Goal: Information Seeking & Learning: Learn about a topic

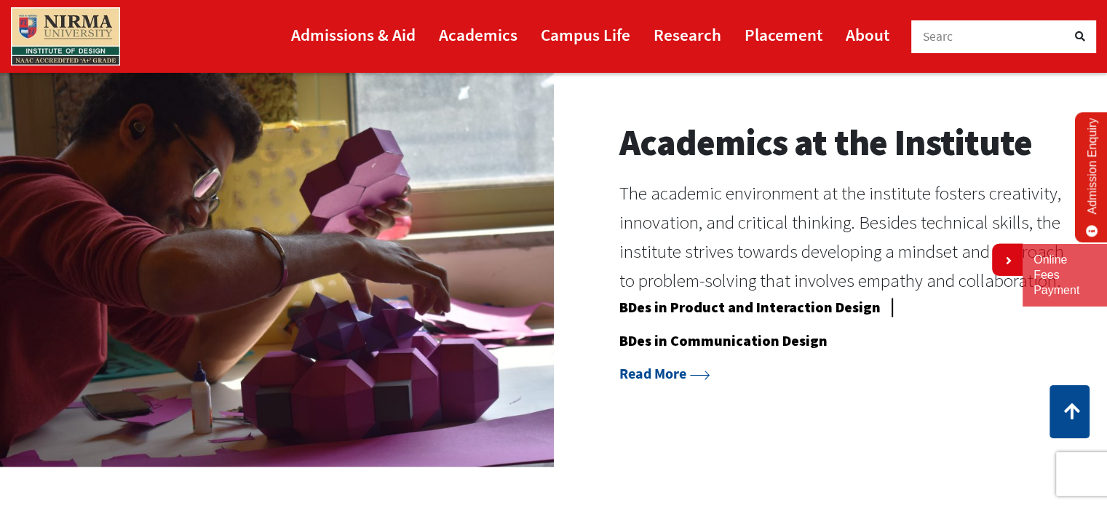
scroll to position [1187, 0]
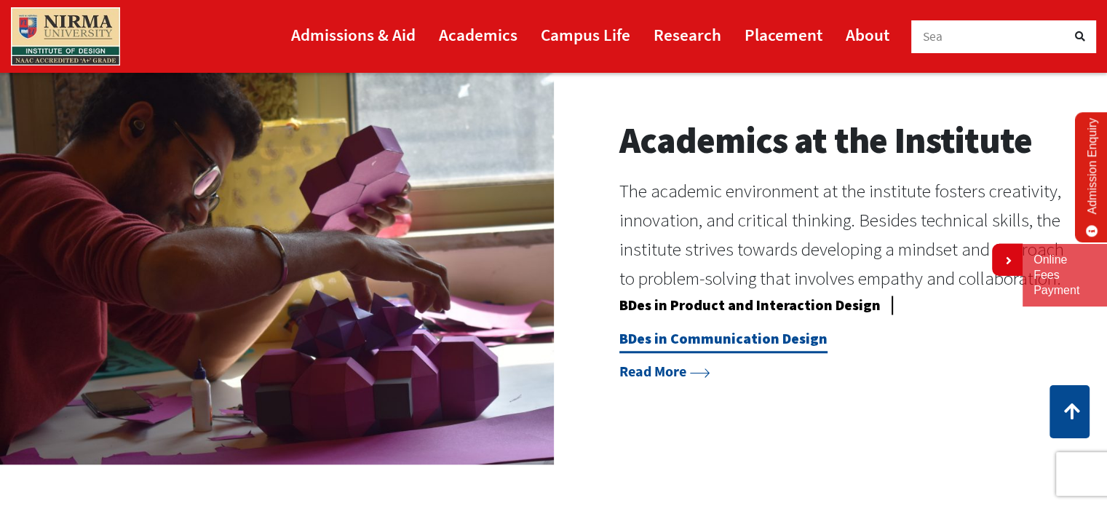
click at [770, 345] on link "BDes in Communication Design" at bounding box center [723, 341] width 208 height 24
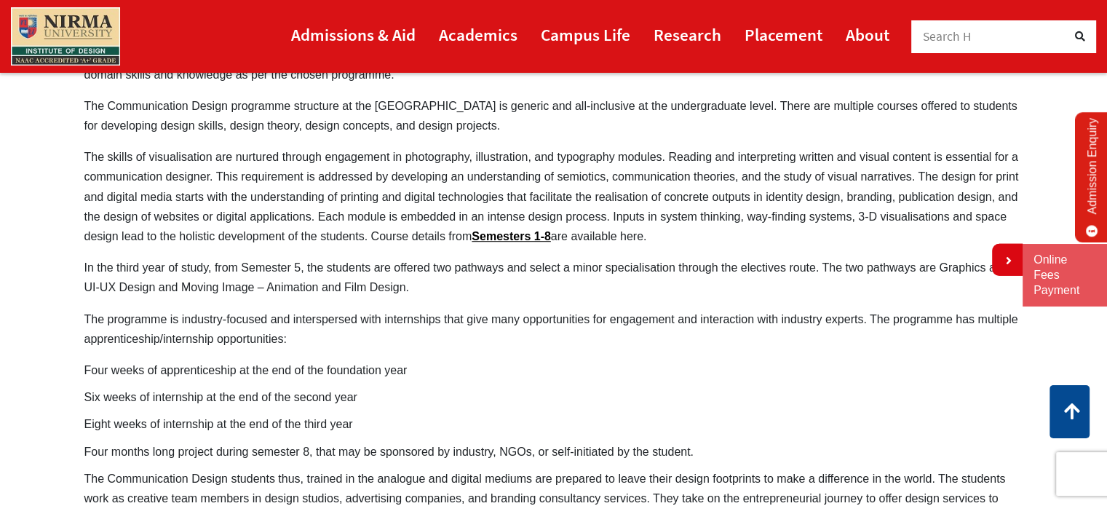
scroll to position [891, 0]
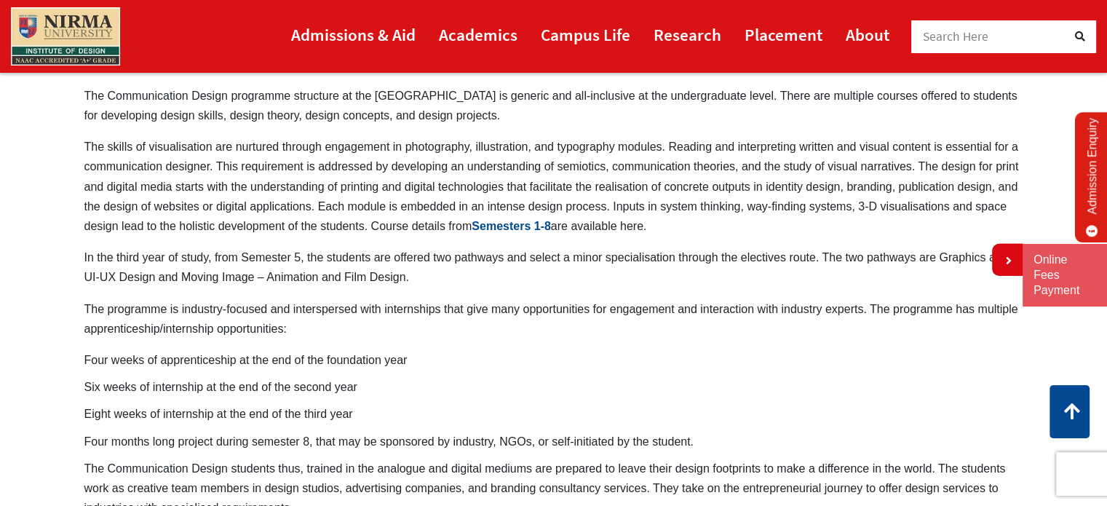
click at [512, 220] on link "Semesters 1-8" at bounding box center [511, 226] width 79 height 12
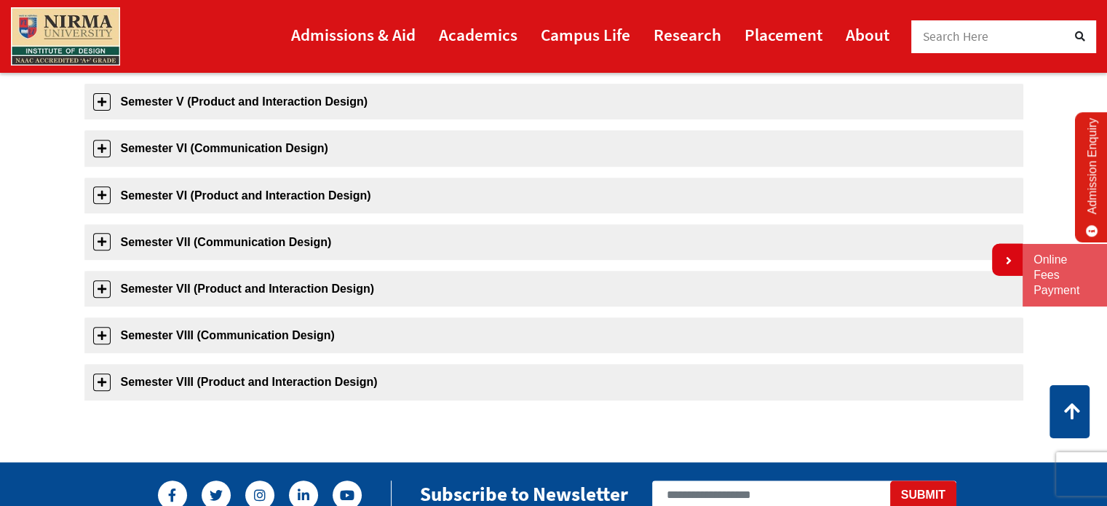
scroll to position [562, 0]
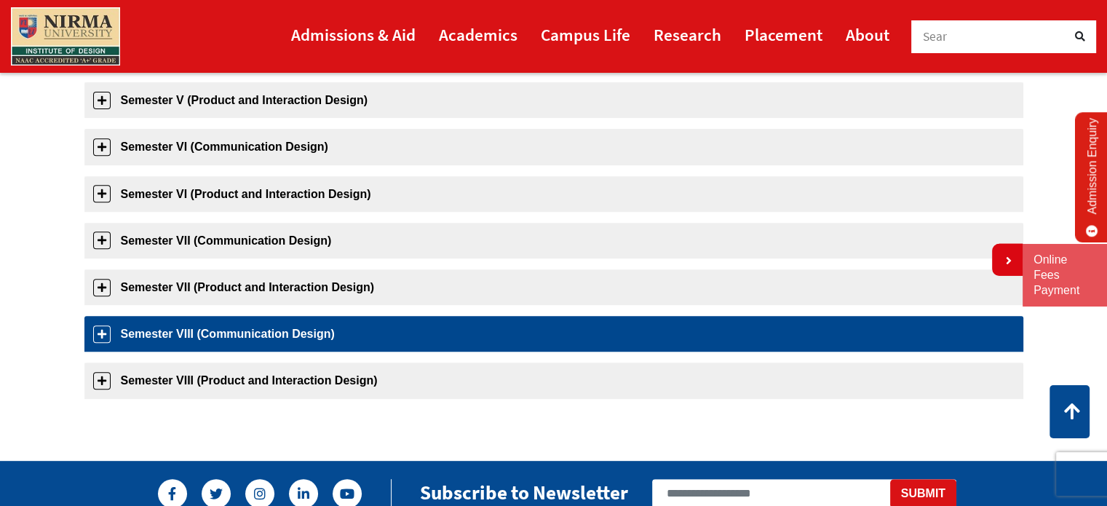
click at [209, 337] on link "Semester VIII (Communication Design)" at bounding box center [553, 334] width 939 height 36
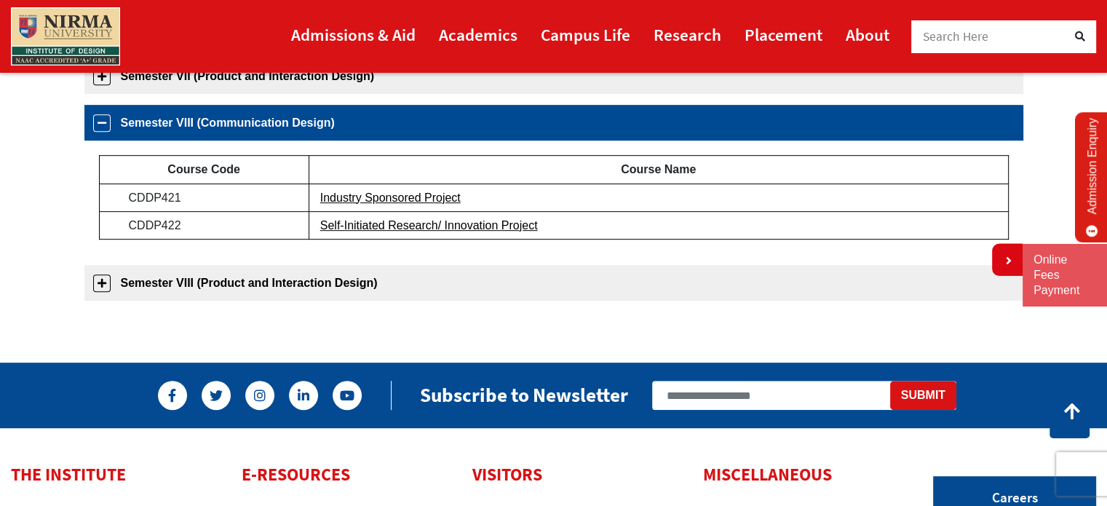
scroll to position [790, 0]
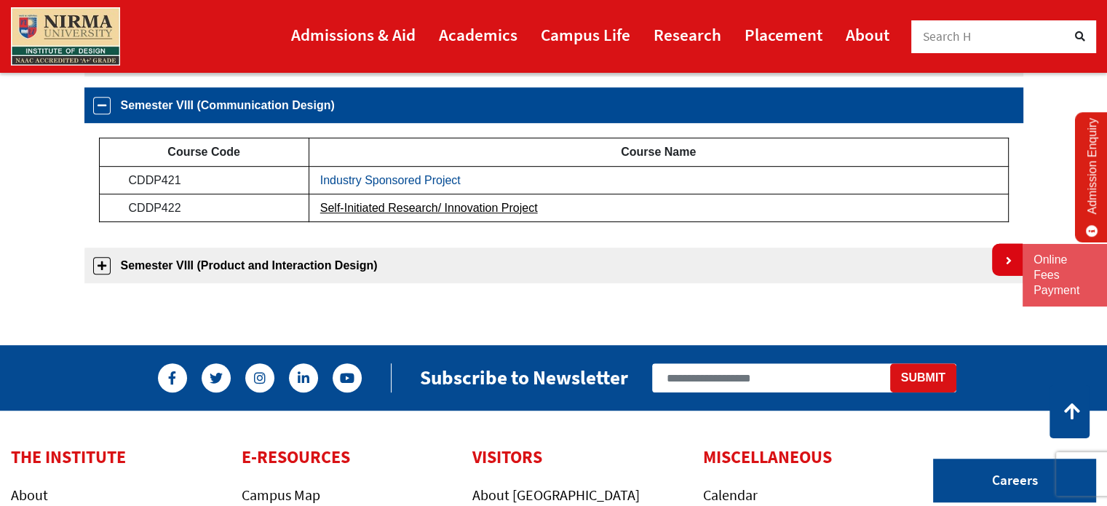
click at [369, 183] on link "Industry Sponsored Project" at bounding box center [390, 180] width 140 height 12
click at [460, 209] on link "Self-Initiated Research/ Innovation Project" at bounding box center [429, 208] width 218 height 12
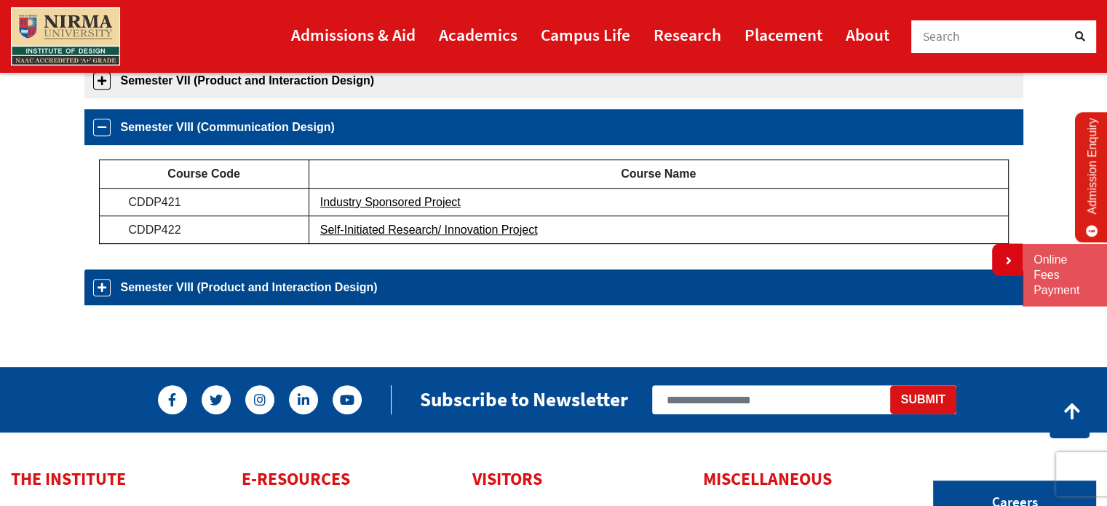
click at [297, 285] on link "Semester VIII (Product and Interaction Design)" at bounding box center [553, 287] width 939 height 36
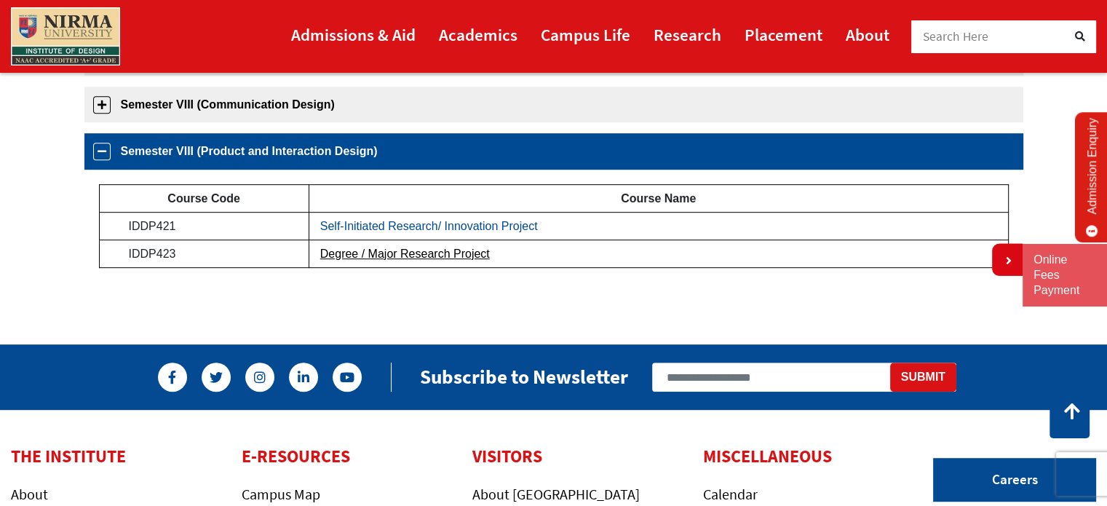
click at [375, 250] on tbody "Course Code Course Name IDDP421 Self-Initiated Research/ Innovation Project IDD…" at bounding box center [553, 226] width 909 height 84
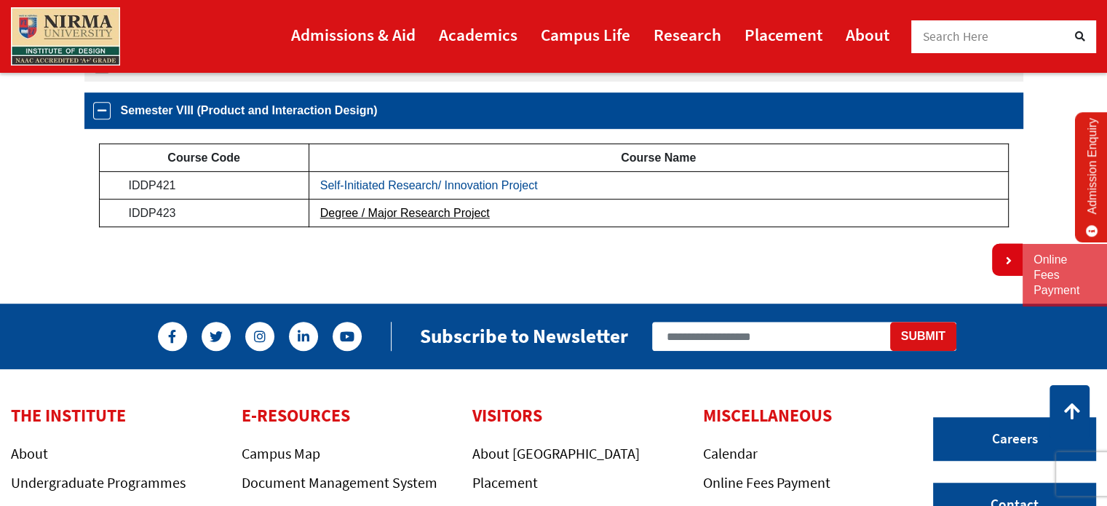
scroll to position [837, 0]
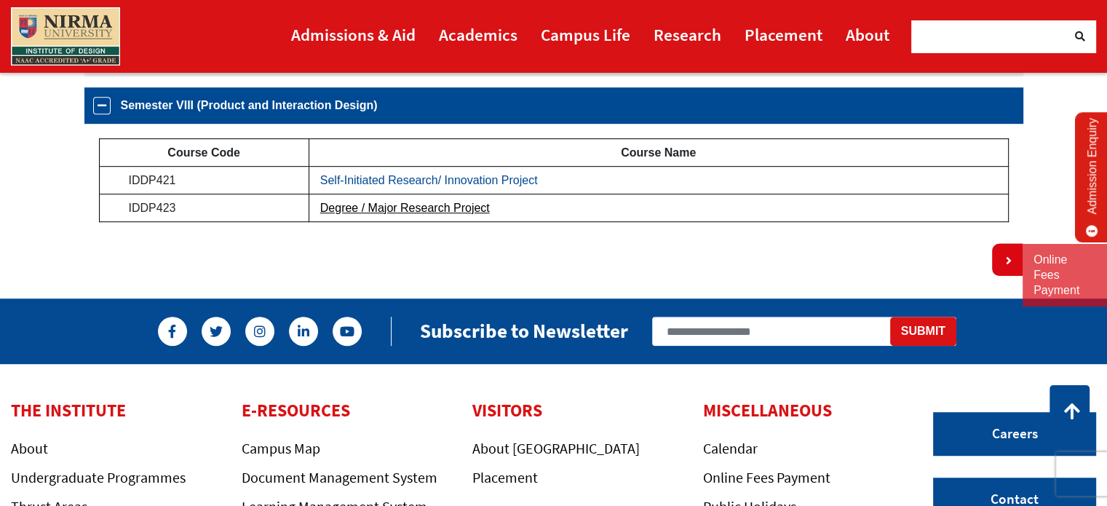
click at [400, 178] on link "Self-Initiated Research/ Innovation Project" at bounding box center [429, 180] width 218 height 12
